Goal: Transaction & Acquisition: Purchase product/service

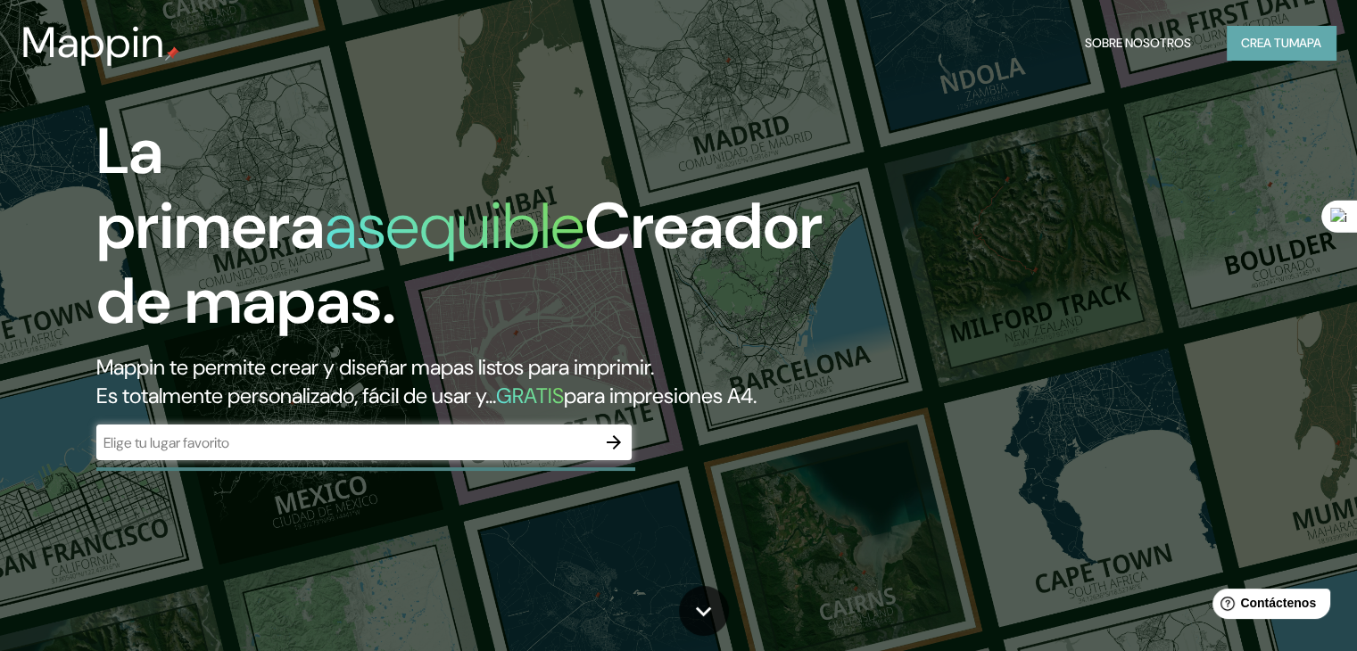
click at [1231, 44] on button "Crea tu mapa" at bounding box center [1281, 43] width 109 height 34
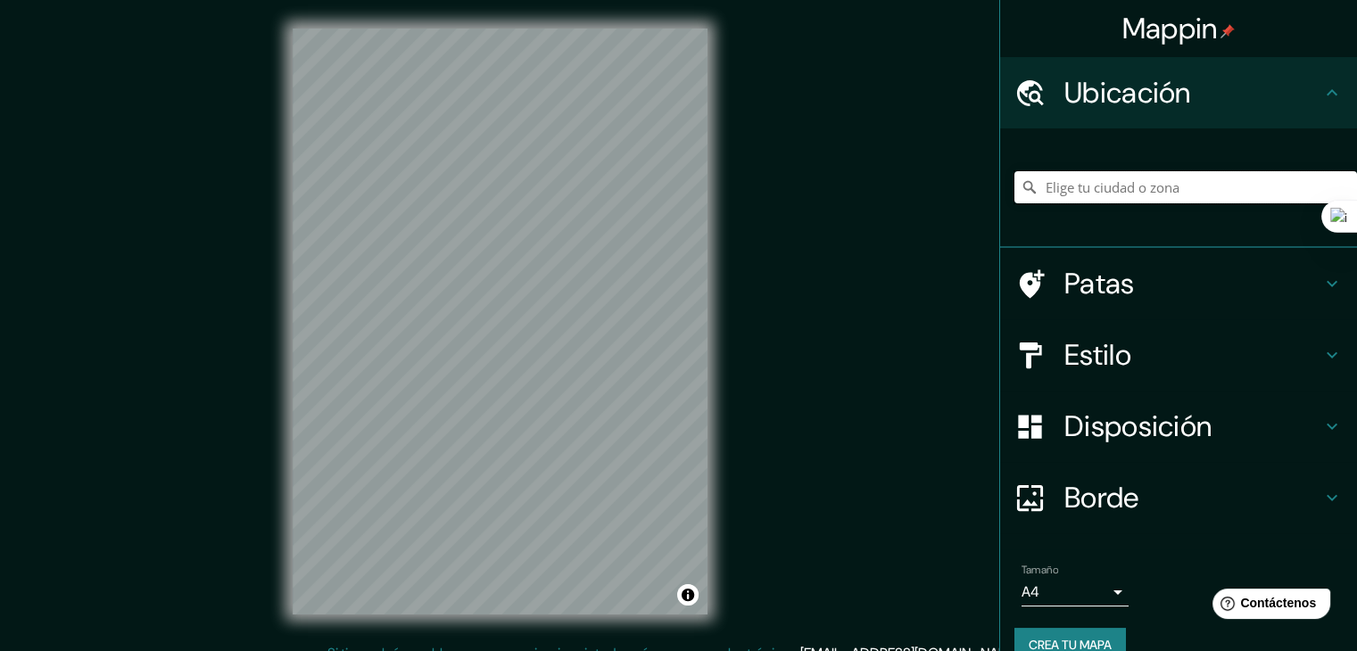
click at [1067, 184] on input "Elige tu ciudad o zona" at bounding box center [1186, 187] width 343 height 32
paste input "Escuela Leutschenbach / Christian Kerez"
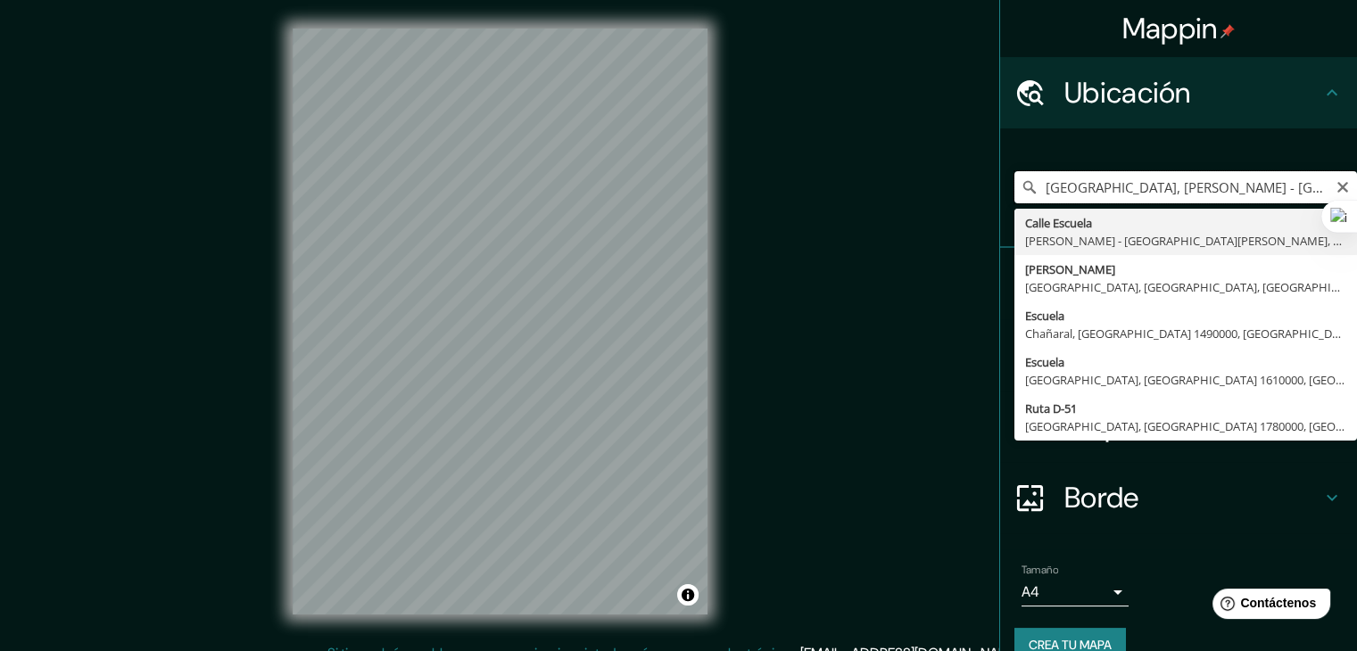
drag, startPoint x: 1291, startPoint y: 193, endPoint x: 1030, endPoint y: 191, distance: 261.5
click at [1030, 191] on input "Calle Escuela, Pérez Zeledón - Provincia de San José, 11908, Costa Rica" at bounding box center [1186, 187] width 343 height 32
type input "e San José, 11908, Costa Rica"
drag, startPoint x: 1217, startPoint y: 185, endPoint x: 1016, endPoint y: 188, distance: 201.7
click at [1016, 188] on div "e San José, 11908, Costa Rica San José Provincia de San José, Costa Rica Provin…" at bounding box center [1186, 187] width 343 height 32
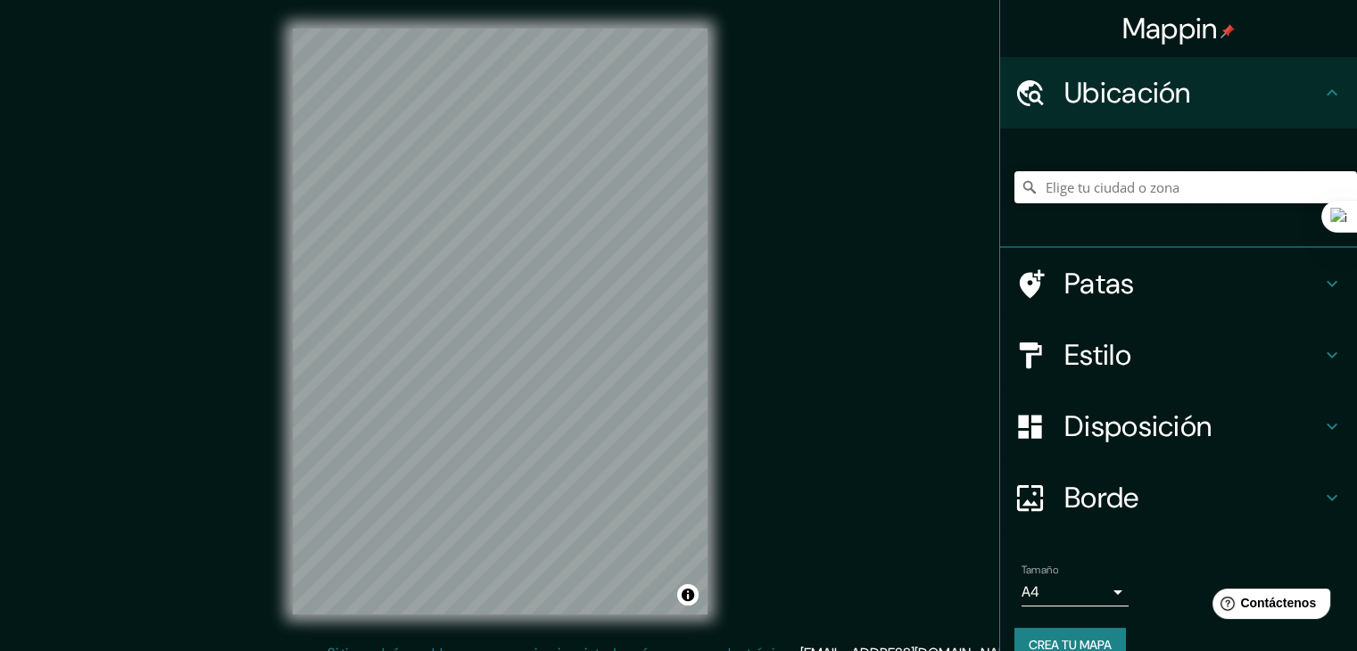
paste input "Leutschenbach, Saatlenfussweg 3, 8050, Zúrich,"
click at [1231, 196] on input "Saatlenfussweg 3, 8050 Zúrich, Suiza" at bounding box center [1186, 187] width 343 height 32
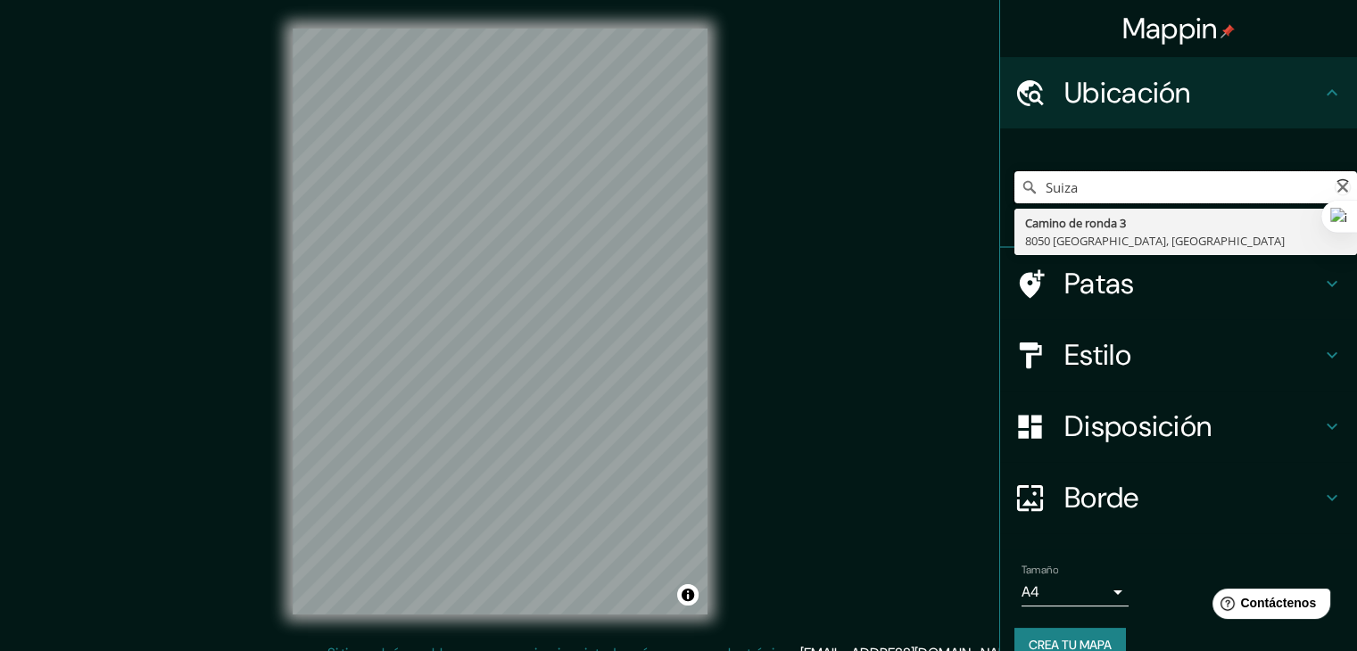
type input "Saatlenfussweg 3, 8050 Zúrich, Suiza"
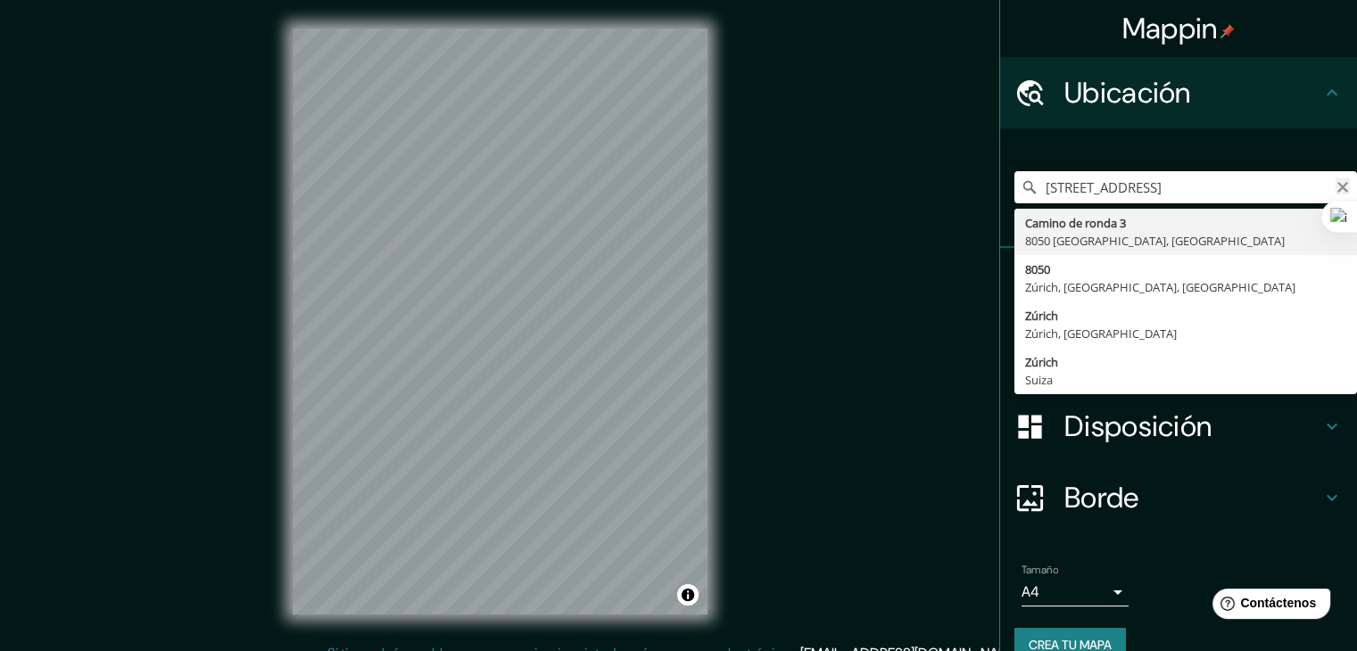
click at [1336, 186] on icon "Claro" at bounding box center [1343, 187] width 14 height 14
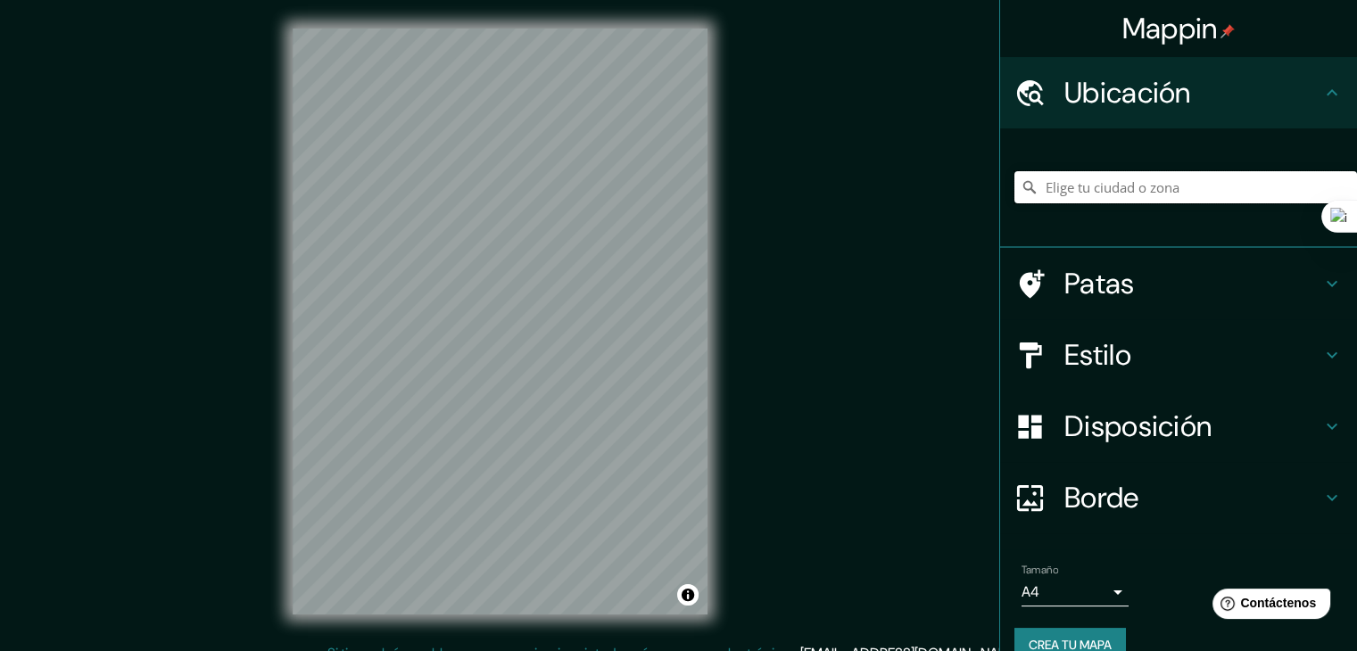
click at [1217, 183] on input "Elige tu ciudad o zona" at bounding box center [1186, 187] width 343 height 32
paste input "ciudad de Zúrich"
type input "Damm, Aarau, Argovia, Suiza"
click at [791, 387] on div "Mappin Ubicación Damm, Aarau, Argovia, Suiza Maldita sea Aarau, Argovia, Suiza …" at bounding box center [678, 336] width 1357 height 672
click at [1097, 283] on font "Patas" at bounding box center [1100, 283] width 70 height 37
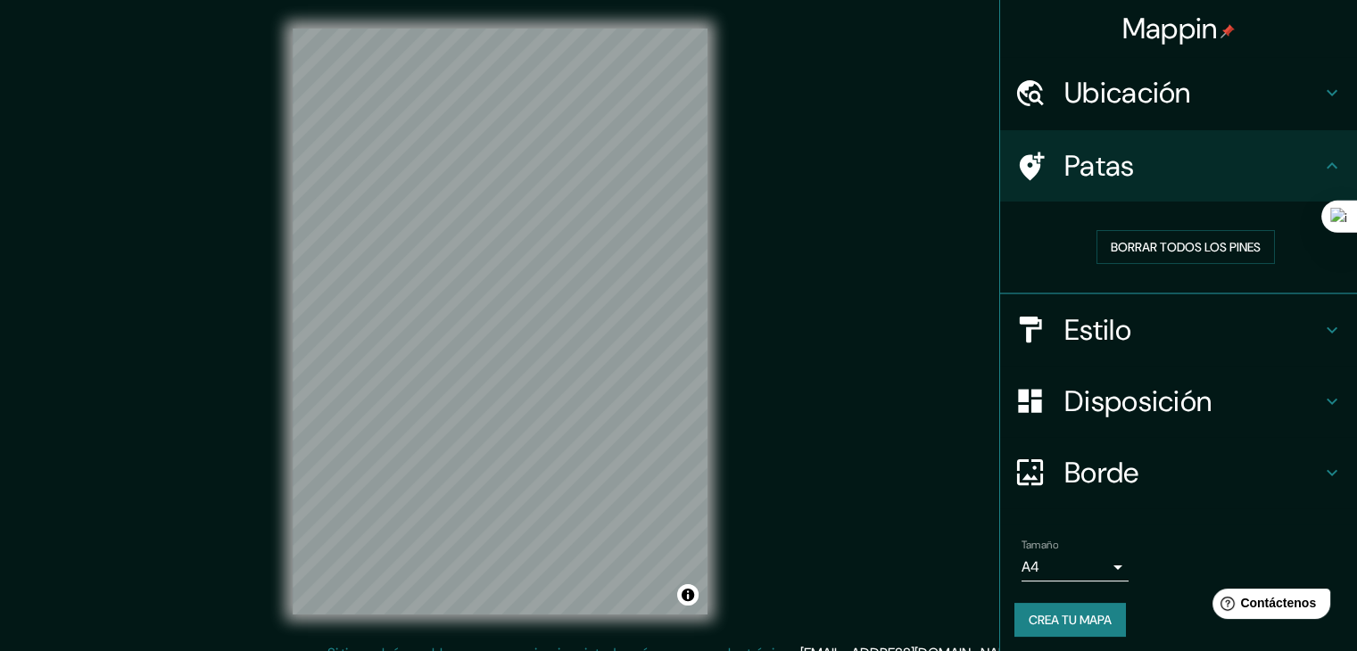
scroll to position [4, 0]
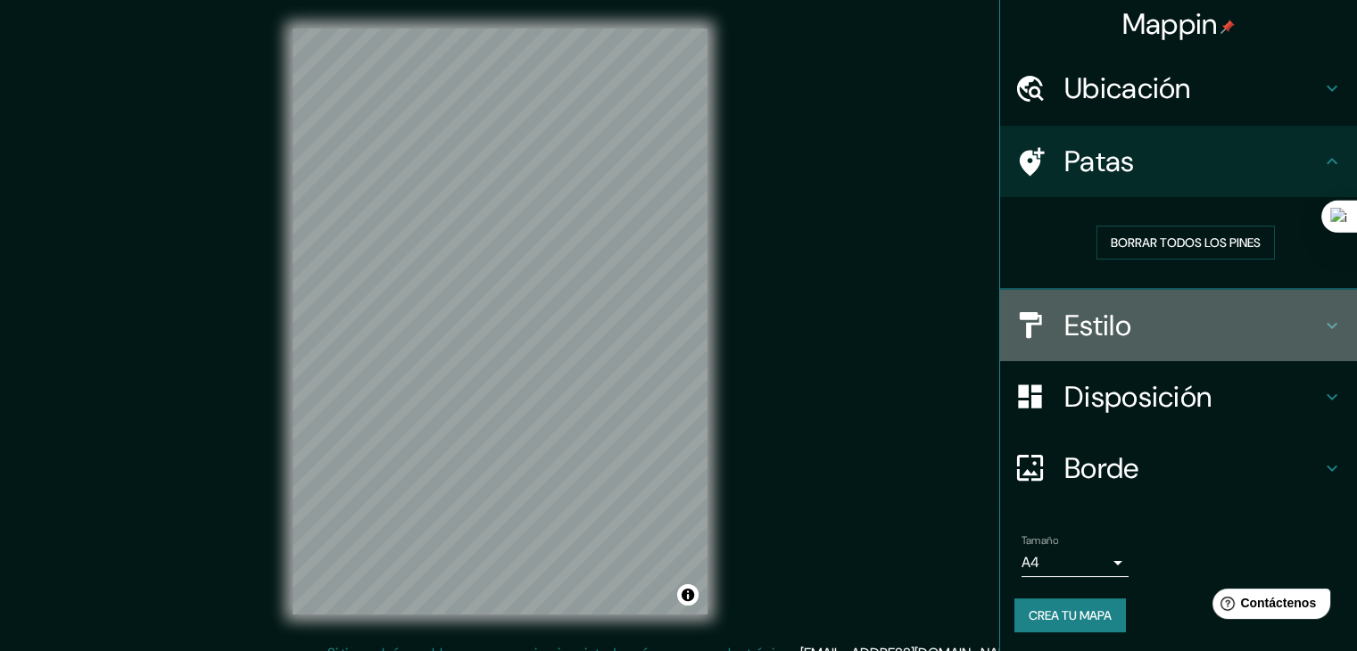
click at [1121, 336] on h4 "Estilo" at bounding box center [1193, 326] width 257 height 36
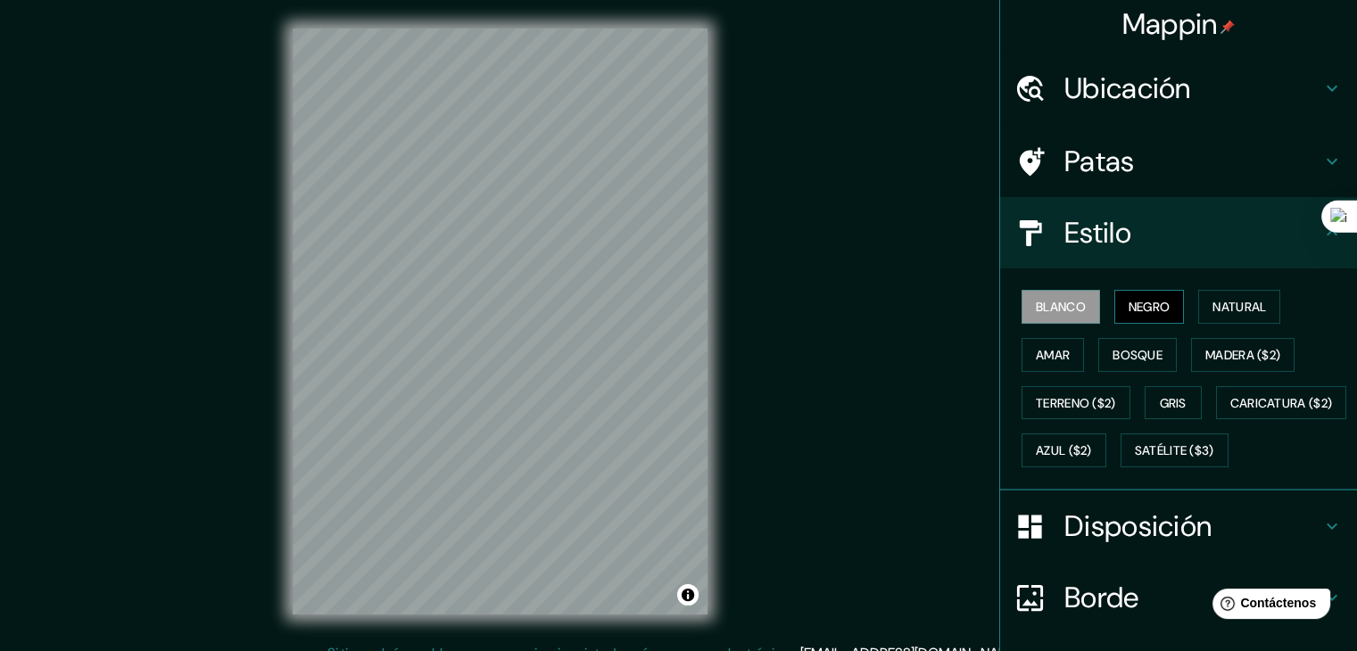
click at [1129, 308] on font "Negro" at bounding box center [1150, 307] width 42 height 16
click at [1058, 306] on font "Blanco" at bounding box center [1061, 307] width 50 height 16
click at [1214, 317] on button "Natural" at bounding box center [1239, 307] width 82 height 34
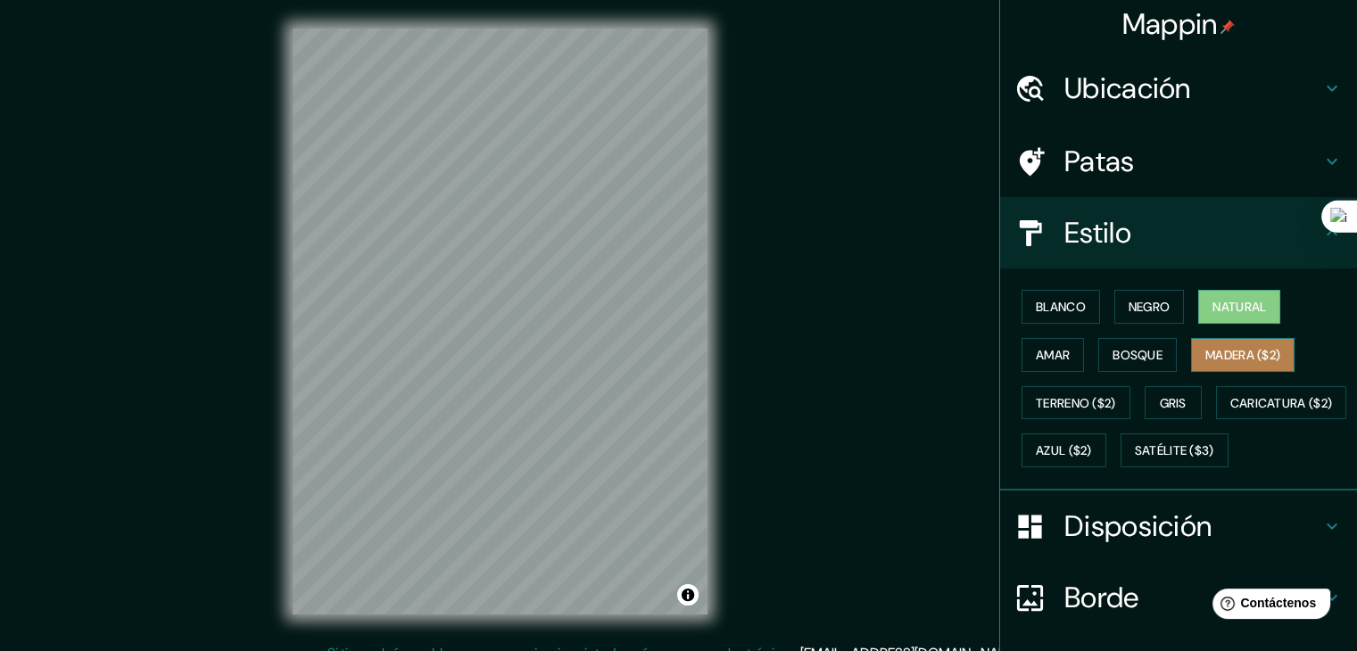
click at [1215, 357] on font "Madera ($2)" at bounding box center [1243, 355] width 75 height 16
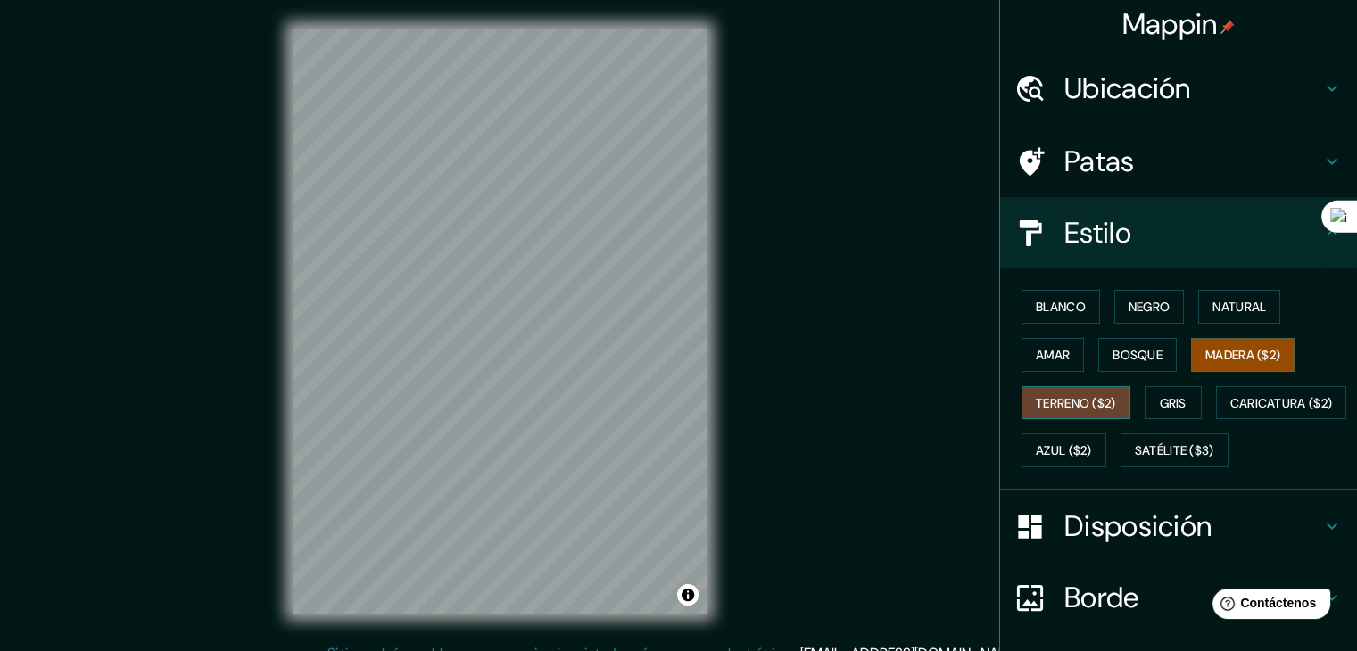
click at [1110, 403] on button "Terreno ($2)" at bounding box center [1076, 403] width 109 height 34
click at [1150, 458] on div "Blanco Negro Natural Amar Bosque Madera ($2) Terreno ($2) Gris Caricatura ($2) …" at bounding box center [1186, 379] width 343 height 192
click at [1231, 411] on font "Caricatura ($2)" at bounding box center [1282, 403] width 103 height 16
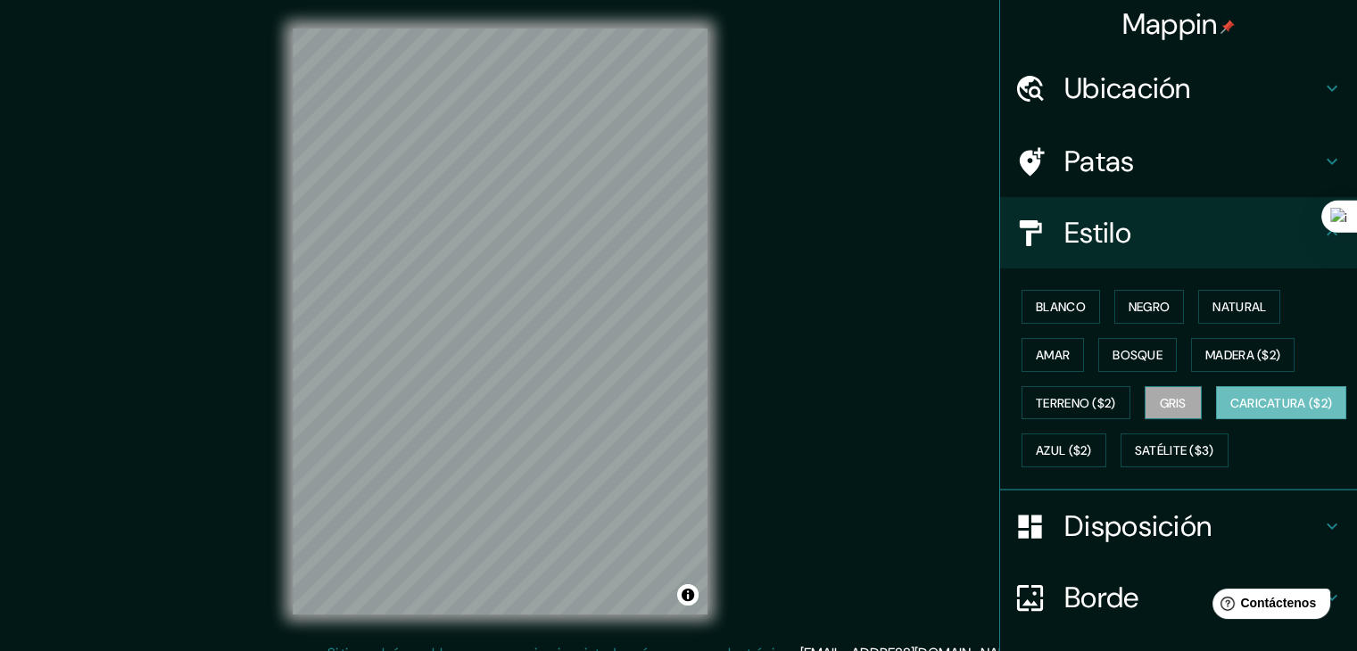
click at [1146, 399] on button "Gris" at bounding box center [1173, 403] width 57 height 34
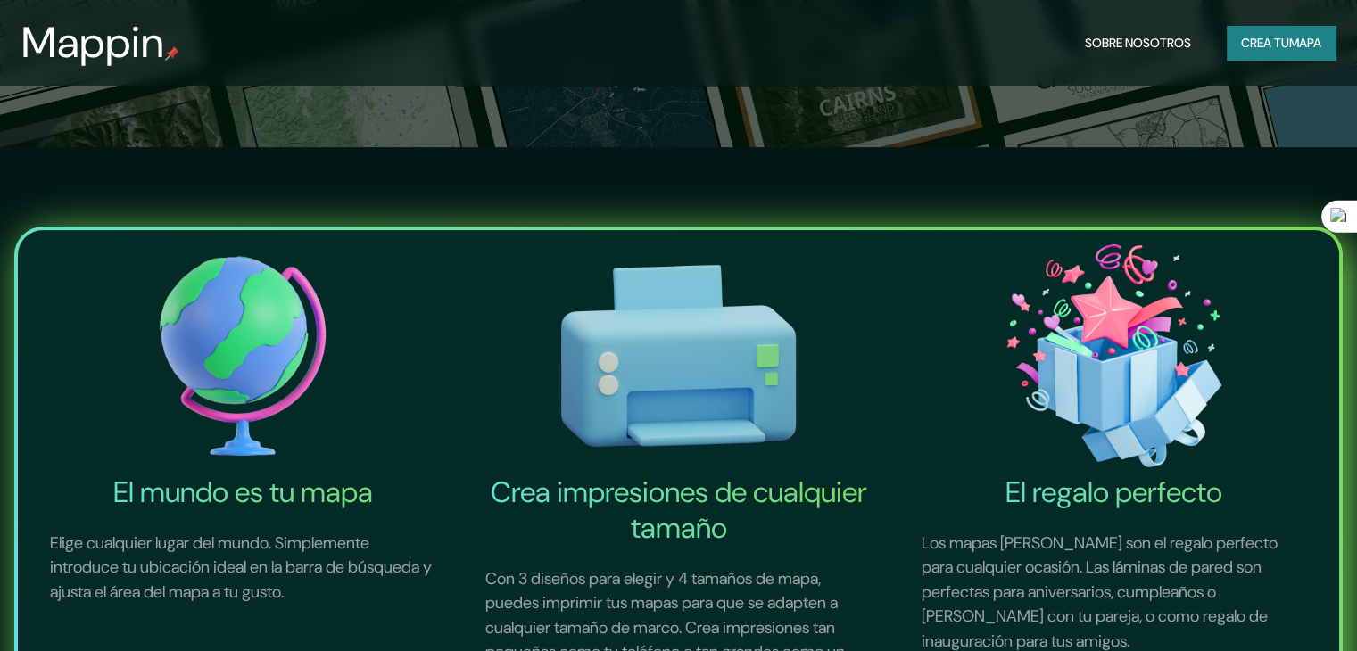
scroll to position [415, 0]
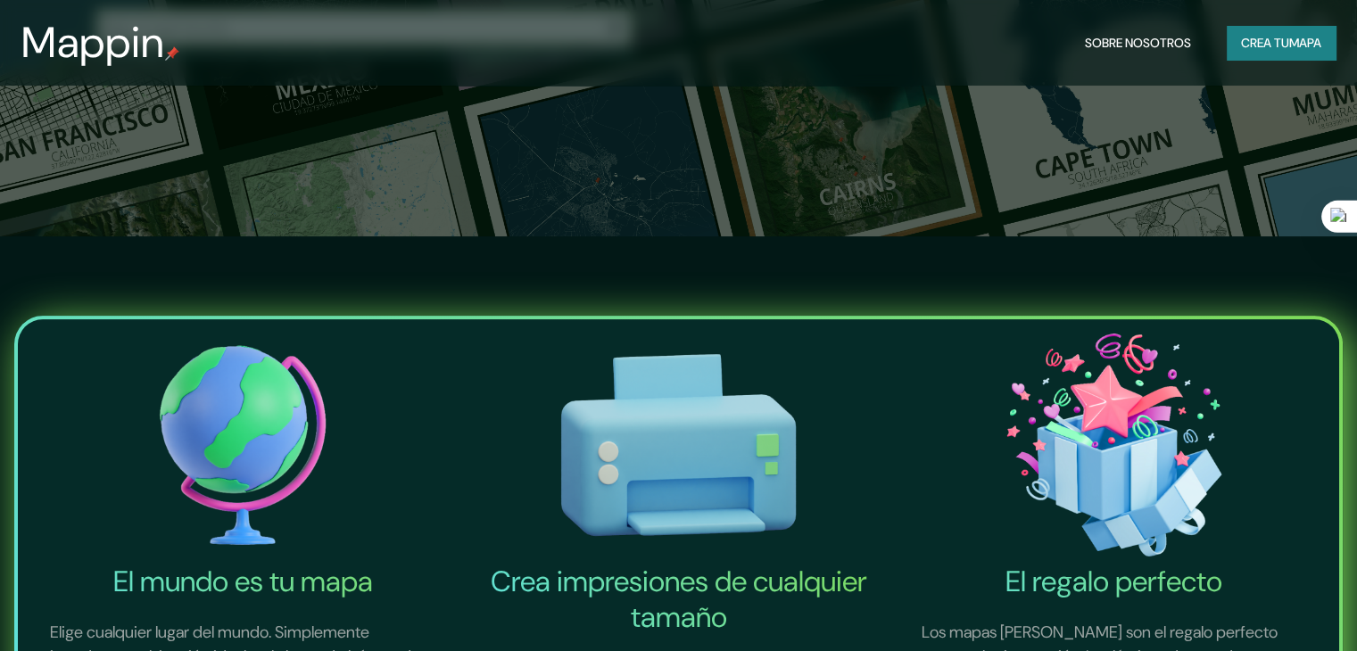
click at [1241, 37] on font "Crea tu" at bounding box center [1265, 43] width 48 height 16
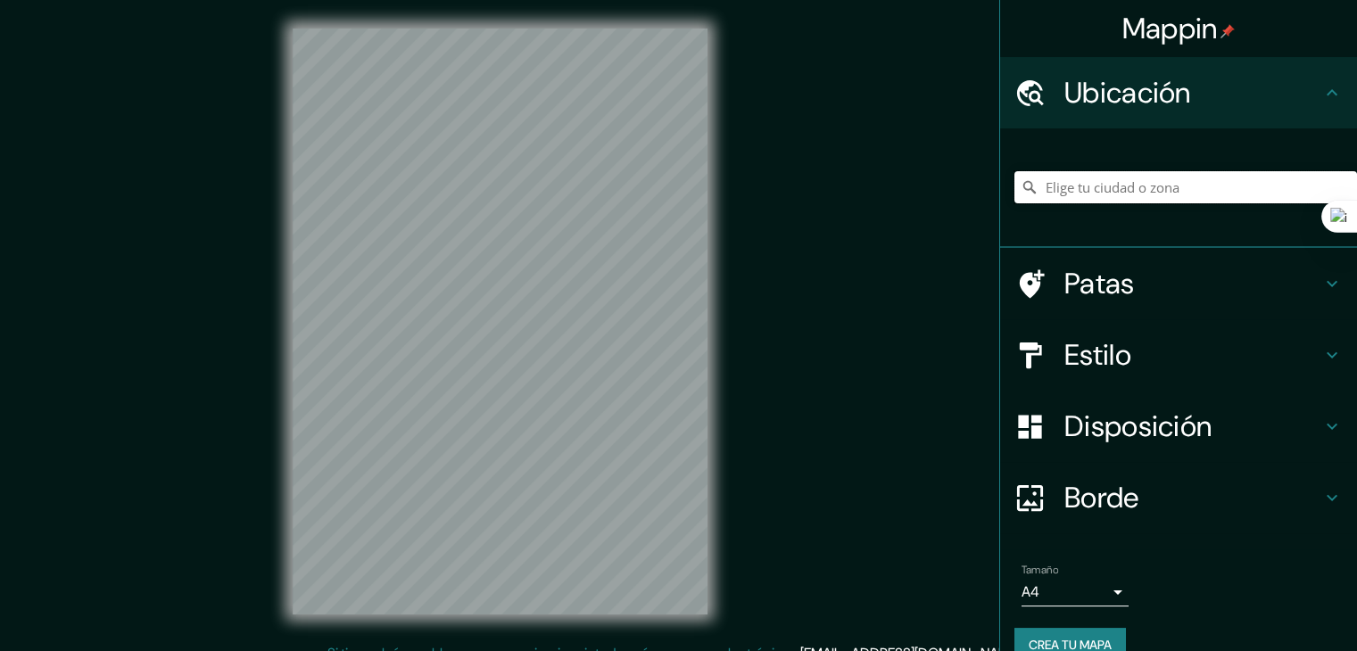
click at [1112, 191] on input "Elige tu ciudad o zona" at bounding box center [1186, 187] width 343 height 32
click at [1054, 193] on input "Elige tu ciudad o zona" at bounding box center [1186, 187] width 343 height 32
paste input "SCHULANLAGE [GEOGRAPHIC_DATA], [GEOGRAPHIC_DATA]"
type input "Schulanlage, 6422 [PERSON_NAME], [GEOGRAPHIC_DATA]"
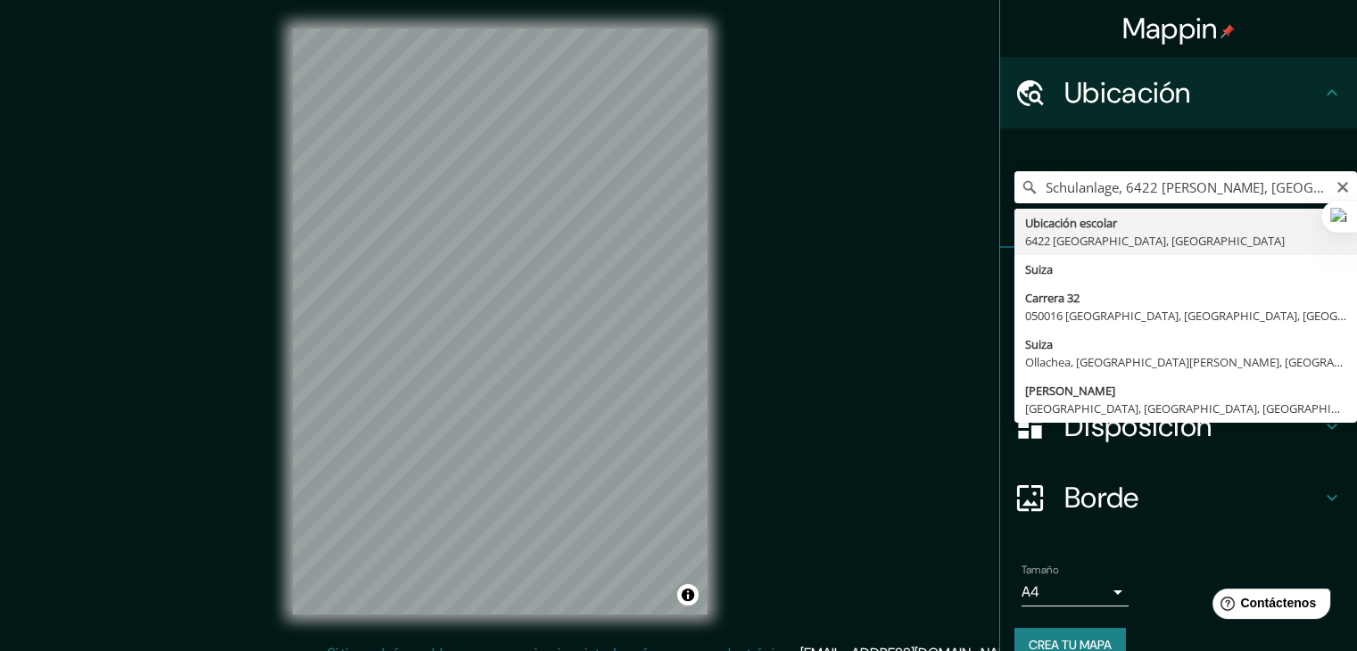
drag, startPoint x: 1243, startPoint y: 191, endPoint x: 1027, endPoint y: 187, distance: 216.0
click at [1027, 187] on input "Schulanlage, 6422 [PERSON_NAME], [GEOGRAPHIC_DATA]" at bounding box center [1186, 187] width 343 height 32
